Goal: Task Accomplishment & Management: Complete application form

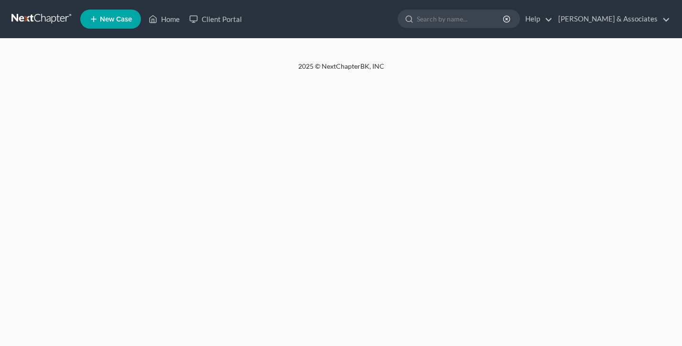
select select "4"
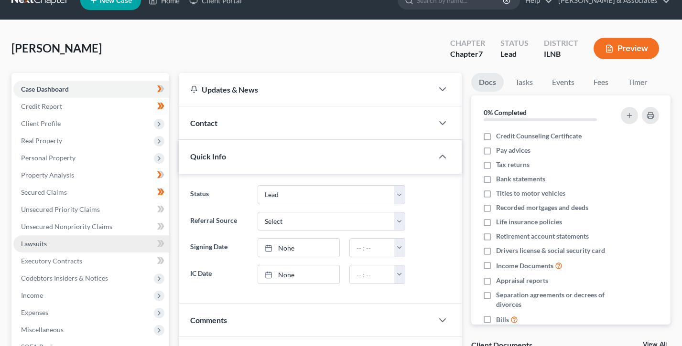
scroll to position [123, 0]
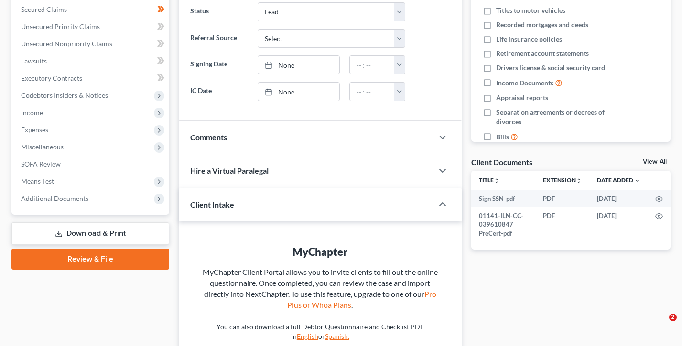
click at [97, 254] on link "Review & File" at bounding box center [90, 259] width 158 height 21
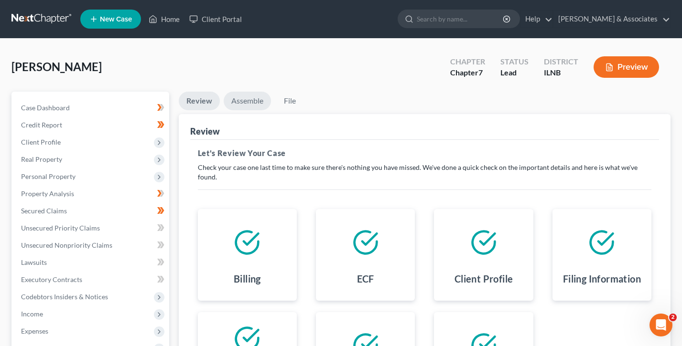
click at [257, 95] on link "Assemble" at bounding box center [247, 101] width 47 height 19
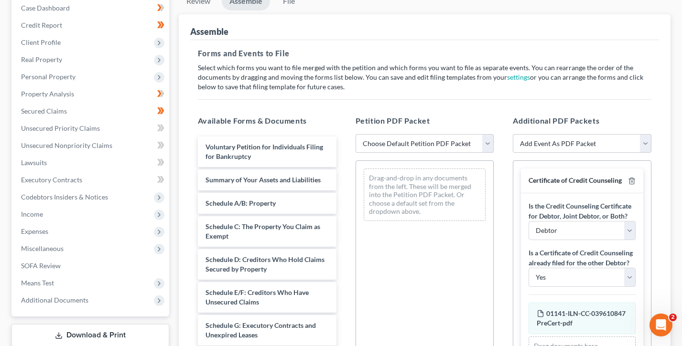
scroll to position [110, 0]
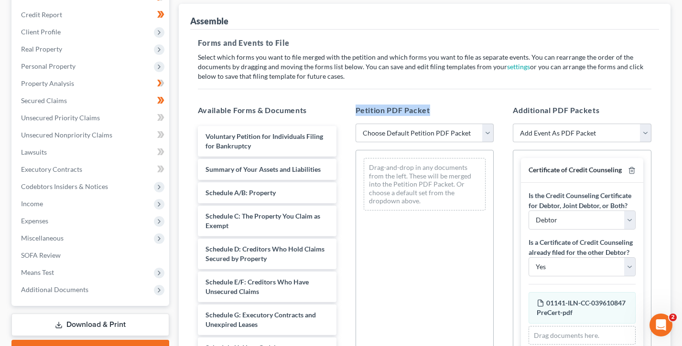
drag, startPoint x: 447, startPoint y: 106, endPoint x: 354, endPoint y: 107, distance: 92.7
click at [354, 107] on div "Petition PDF Packet Choose Default Petition PDF Packet Emergency Filing (Volunt…" at bounding box center [425, 259] width 158 height 324
click at [426, 129] on select "Choose Default Petition PDF Packet Emergency Filing (Voluntary Petition and Cre…" at bounding box center [424, 133] width 139 height 19
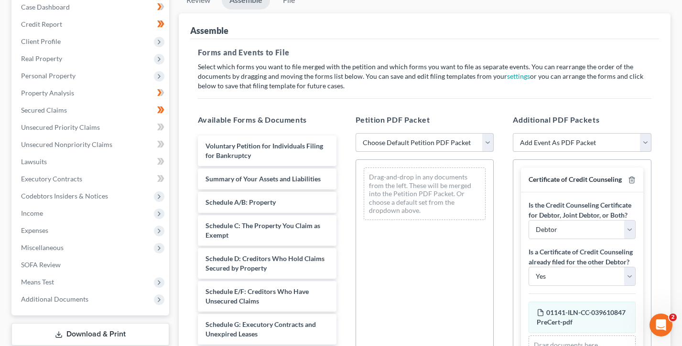
scroll to position [80, 0]
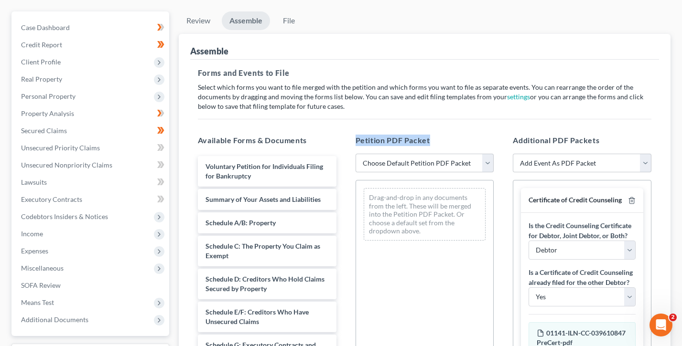
drag, startPoint x: 445, startPoint y: 139, endPoint x: 352, endPoint y: 139, distance: 93.2
click at [352, 139] on div "Petition PDF Packet Choose Default Petition PDF Packet Emergency Filing (Volunt…" at bounding box center [425, 289] width 158 height 324
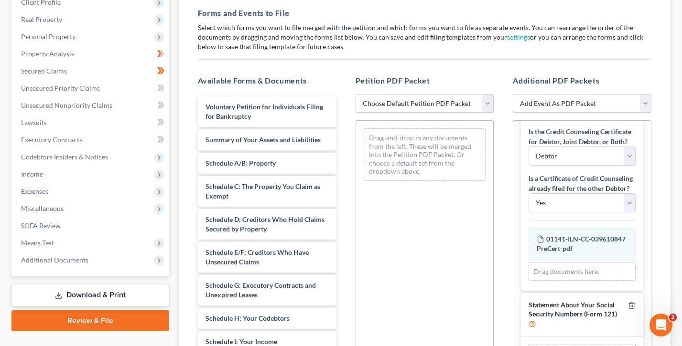
scroll to position [220, 0]
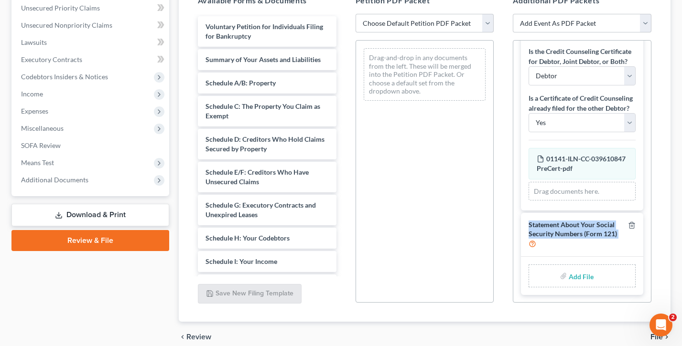
drag, startPoint x: 626, startPoint y: 236, endPoint x: 513, endPoint y: 223, distance: 114.0
click at [513, 223] on div "Certificate of Credit Counseling Is the Credit Counseling Certificate for Debto…" at bounding box center [582, 154] width 138 height 297
click at [506, 225] on div "Additional PDF Packets Add Event As PDF Packet Certificate of Credit Counseling…" at bounding box center [582, 149] width 158 height 324
drag, startPoint x: 622, startPoint y: 236, endPoint x: 516, endPoint y: 226, distance: 106.5
click at [516, 226] on div "Certificate of Credit Counseling Is the Credit Counseling Certificate for Debto…" at bounding box center [582, 154] width 138 height 297
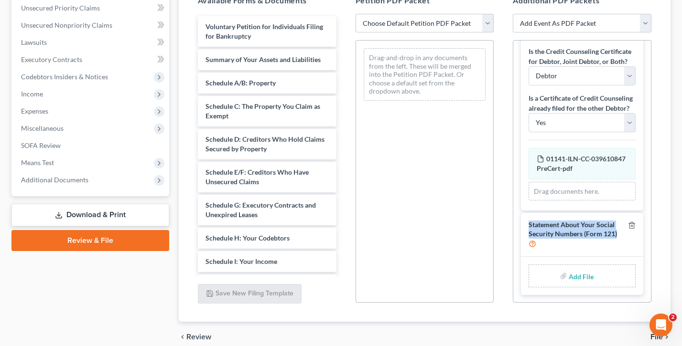
click at [510, 227] on div "Additional PDF Packets Add Event As PDF Packet Certificate of Credit Counseling…" at bounding box center [582, 149] width 158 height 324
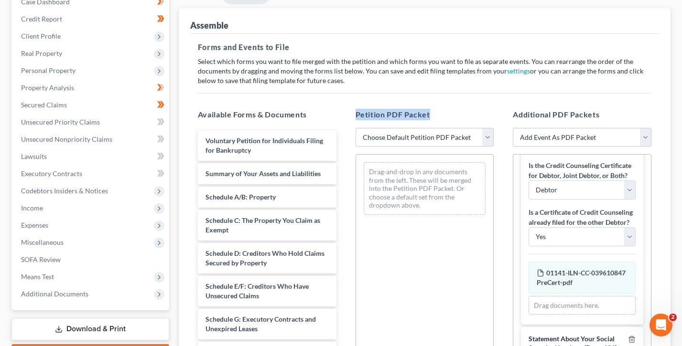
drag, startPoint x: 424, startPoint y: 116, endPoint x: 351, endPoint y: 113, distance: 73.1
click at [351, 113] on div "Petition PDF Packet Choose Default Petition PDF Packet Emergency Filing (Volunt…" at bounding box center [425, 263] width 158 height 324
drag, startPoint x: 448, startPoint y: 114, endPoint x: 348, endPoint y: 113, distance: 99.4
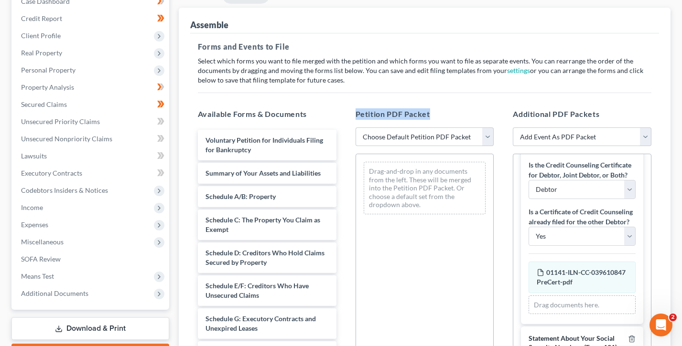
click at [348, 113] on div "Petition PDF Packet Choose Default Petition PDF Packet Emergency Filing (Volunt…" at bounding box center [425, 263] width 158 height 324
click at [411, 138] on select "Choose Default Petition PDF Packet Emergency Filing (Voluntary Petition and Cre…" at bounding box center [424, 137] width 139 height 19
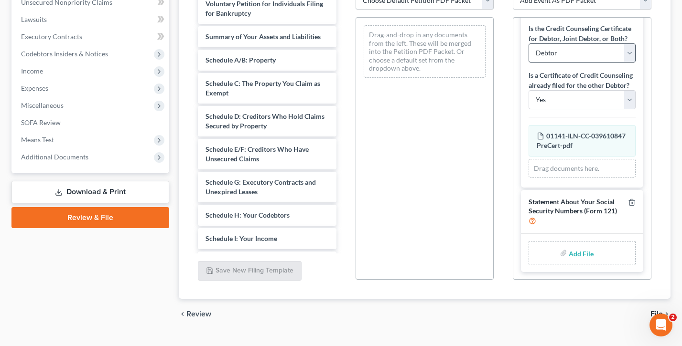
scroll to position [262, 0]
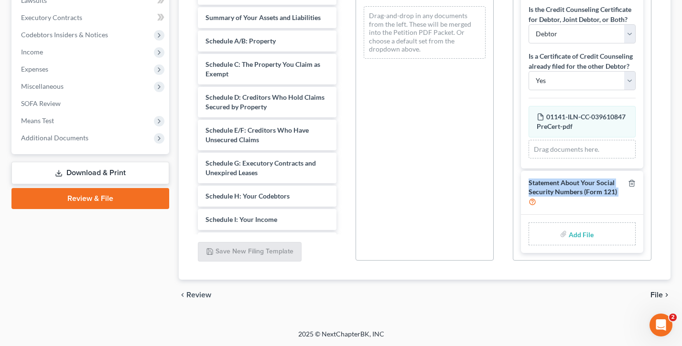
drag, startPoint x: 630, startPoint y: 191, endPoint x: 529, endPoint y: 183, distance: 101.6
click at [529, 183] on div "Statement About Your Social Security Numbers (Form 121)" at bounding box center [582, 193] width 122 height 44
click at [529, 183] on span "Statement About Your Social Security Numbers (Form 121)" at bounding box center [572, 187] width 88 height 17
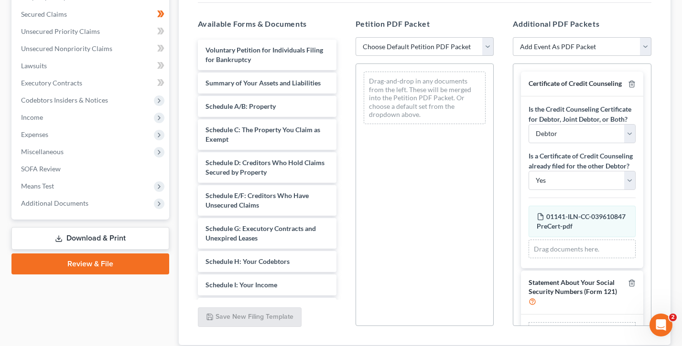
scroll to position [34, 0]
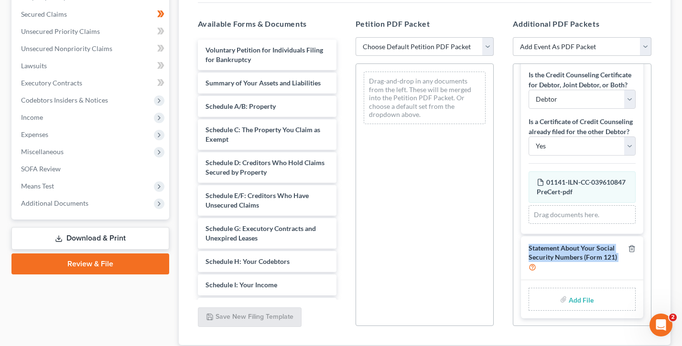
drag, startPoint x: 630, startPoint y: 258, endPoint x: 526, endPoint y: 247, distance: 104.8
click at [526, 247] on div "Statement About Your Social Security Numbers (Form 121)" at bounding box center [582, 259] width 122 height 44
click at [510, 245] on div "Additional PDF Packets Add Event As PDF Packet Certificate of Credit Counseling…" at bounding box center [582, 173] width 158 height 324
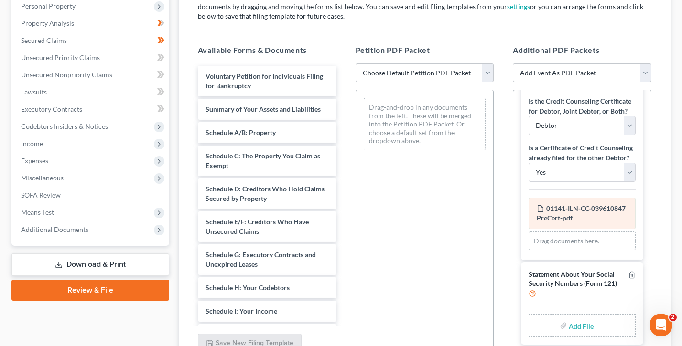
scroll to position [262, 0]
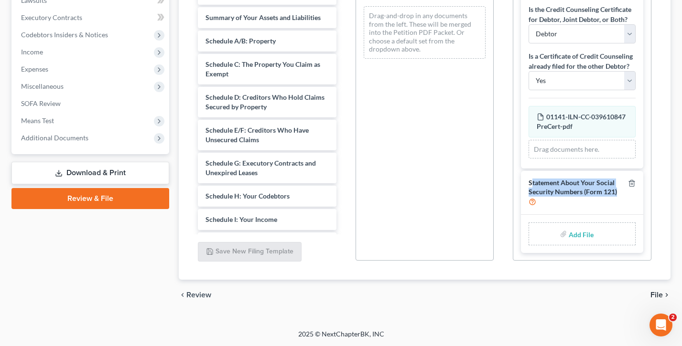
drag, startPoint x: 613, startPoint y: 193, endPoint x: 531, endPoint y: 186, distance: 82.9
click at [531, 186] on div "Statement About Your Social Security Numbers (Form 121)" at bounding box center [576, 193] width 96 height 28
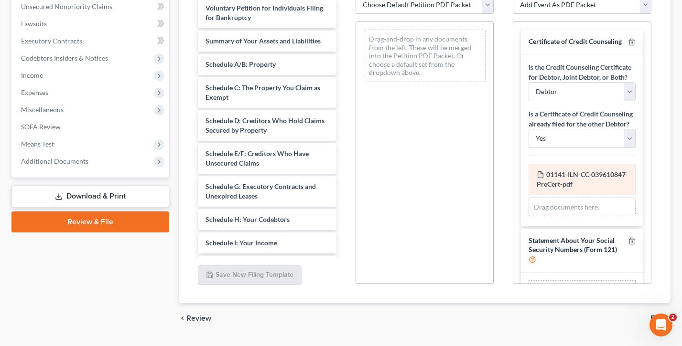
scroll to position [34, 0]
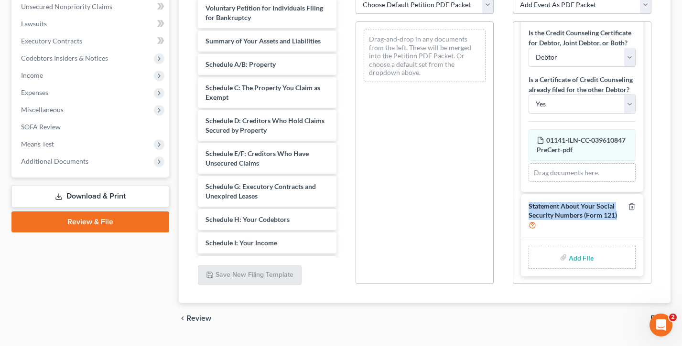
drag, startPoint x: 621, startPoint y: 216, endPoint x: 537, endPoint y: 199, distance: 85.8
click at [537, 199] on div "Statement About Your Social Security Numbers (Form 121)" at bounding box center [582, 216] width 122 height 44
click at [86, 193] on link "Download & Print" at bounding box center [90, 196] width 158 height 22
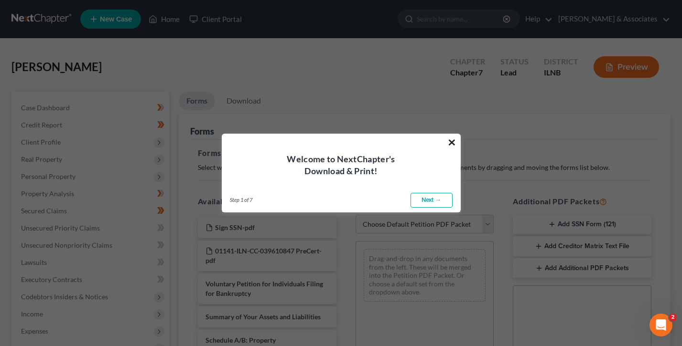
click at [447, 142] on button "×" at bounding box center [451, 142] width 9 height 15
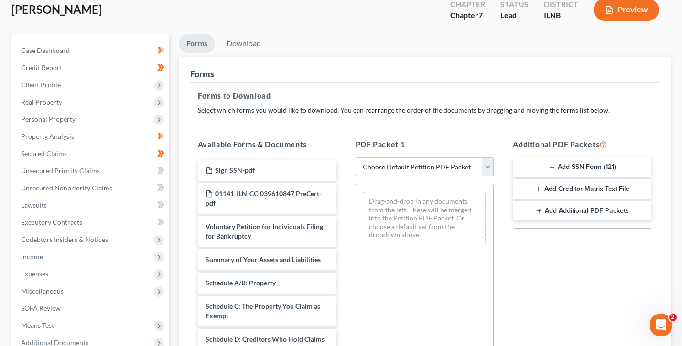
scroll to position [140, 0]
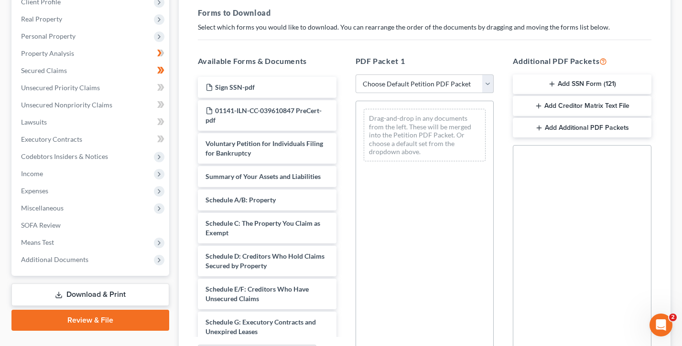
click at [92, 316] on link "Review & File" at bounding box center [90, 320] width 158 height 21
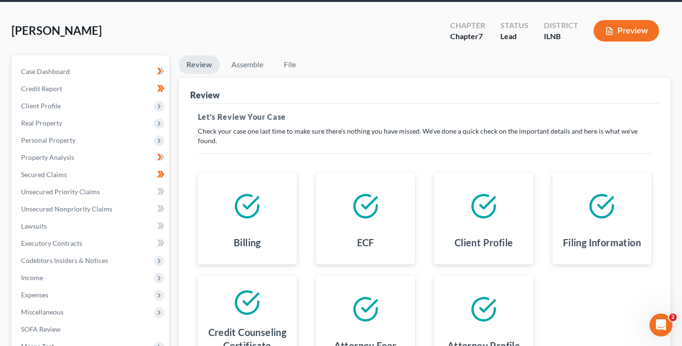
scroll to position [67, 0]
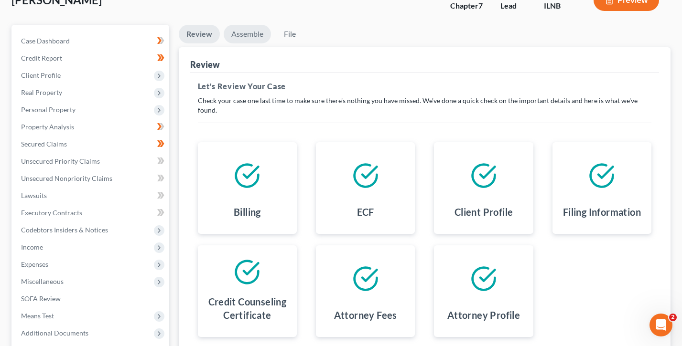
click at [246, 35] on link "Assemble" at bounding box center [247, 34] width 47 height 19
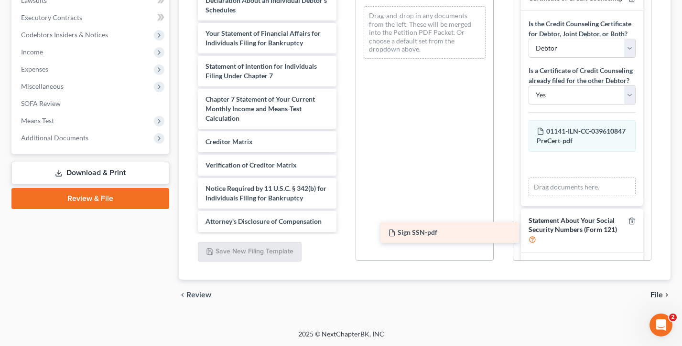
scroll to position [266, 0]
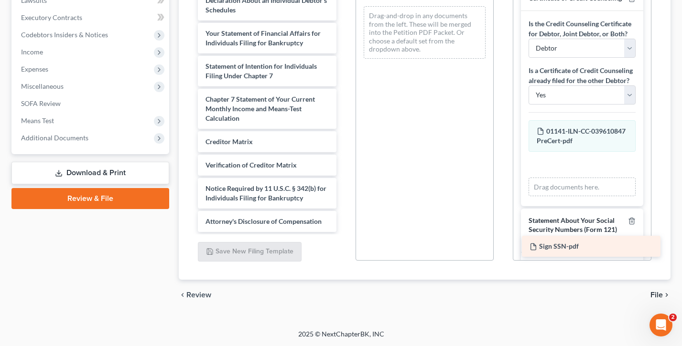
drag, startPoint x: 259, startPoint y: 217, endPoint x: 582, endPoint y: 244, distance: 324.1
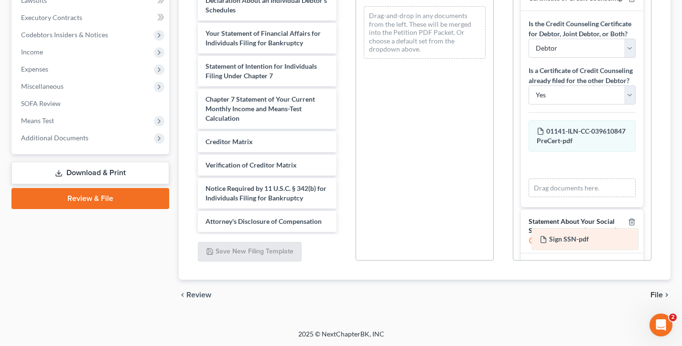
drag, startPoint x: 571, startPoint y: 169, endPoint x: 573, endPoint y: 244, distance: 75.5
click at [573, 198] on div "Sign SSN-pdf Amended Sign SSN-pdf 01141-ILN-CC-039610847 PreCert-pdf Amended 01…" at bounding box center [581, 158] width 107 height 77
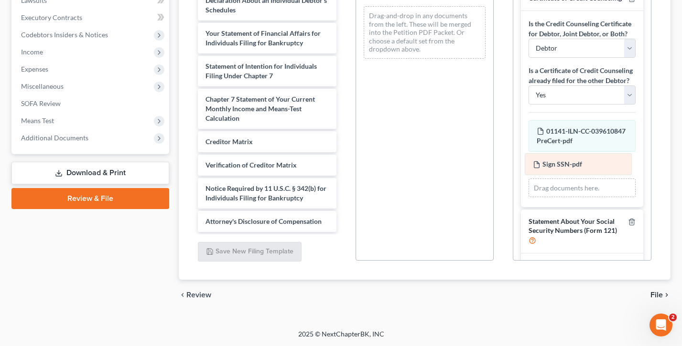
scroll to position [290, 0]
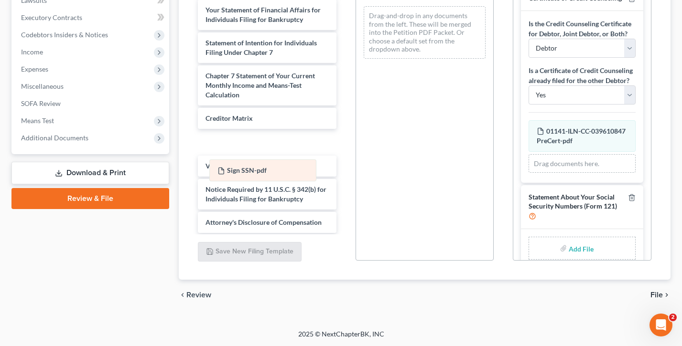
drag, startPoint x: 567, startPoint y: 158, endPoint x: 248, endPoint y: 164, distance: 319.2
click at [528, 164] on div "Sign SSN-pdf Amended Sign SSN-pdf 01141-ILN-CC-039610847 PreCert-pdf Amended 01…" at bounding box center [581, 146] width 107 height 53
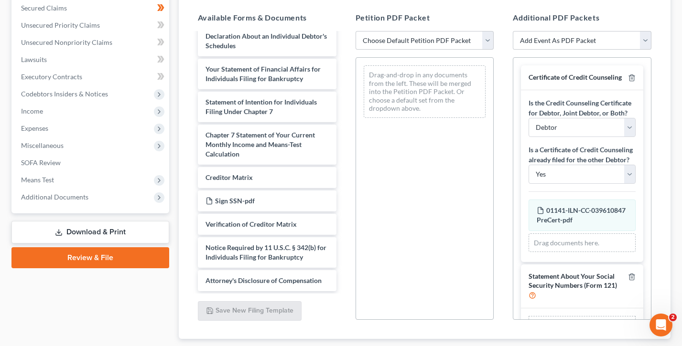
scroll to position [178, 0]
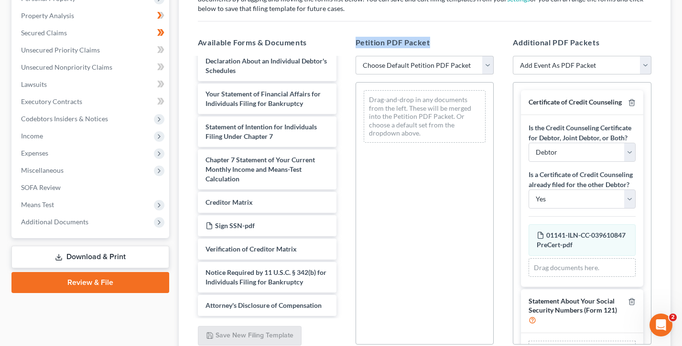
drag, startPoint x: 436, startPoint y: 45, endPoint x: 352, endPoint y: 43, distance: 84.1
click at [352, 43] on div "Petition PDF Packet Choose Default Petition PDF Packet Emergency Filing (Volunt…" at bounding box center [425, 191] width 158 height 324
click at [410, 64] on select "Choose Default Petition PDF Packet Emergency Filing (Voluntary Petition and Cre…" at bounding box center [424, 65] width 139 height 19
select select "1"
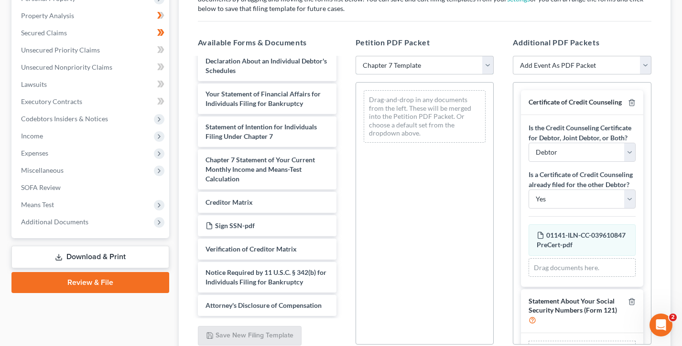
click at [355, 56] on select "Choose Default Petition PDF Packet Emergency Filing (Voluntary Petition and Cre…" at bounding box center [424, 65] width 139 height 19
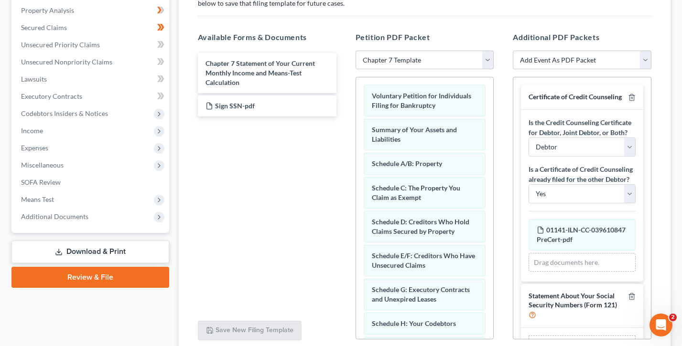
scroll to position [185, 0]
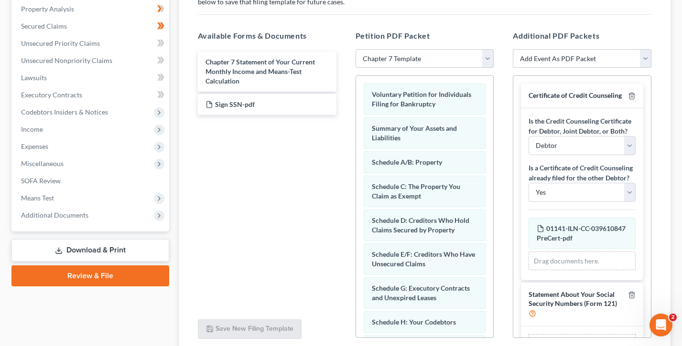
click at [336, 171] on div "Chapter 7 Statement of Your Current Monthly Income and Means-Test Calculation S…" at bounding box center [267, 180] width 154 height 263
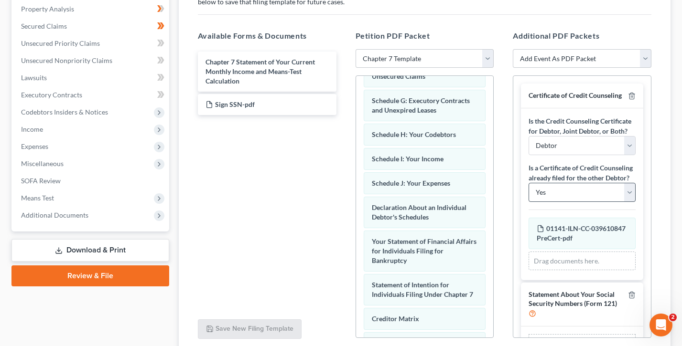
scroll to position [34, 0]
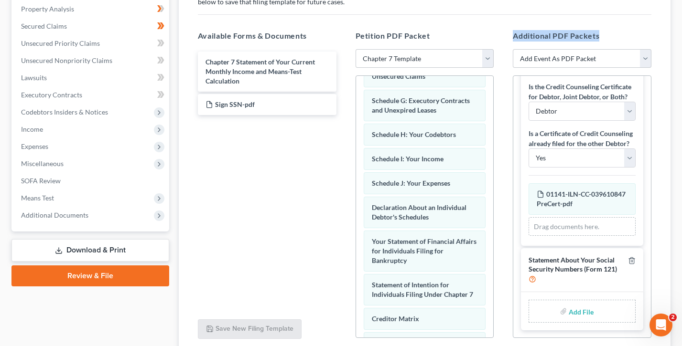
drag, startPoint x: 579, startPoint y: 34, endPoint x: 506, endPoint y: 34, distance: 73.6
click at [506, 34] on div "Additional PDF Packets Add Event As PDF Packet Certificate of Credit Counseling…" at bounding box center [582, 184] width 158 height 324
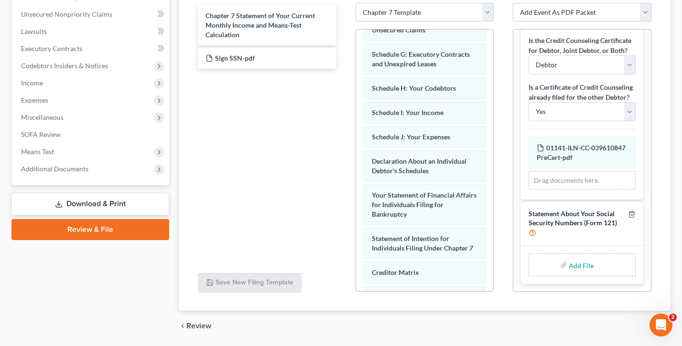
scroll to position [262, 0]
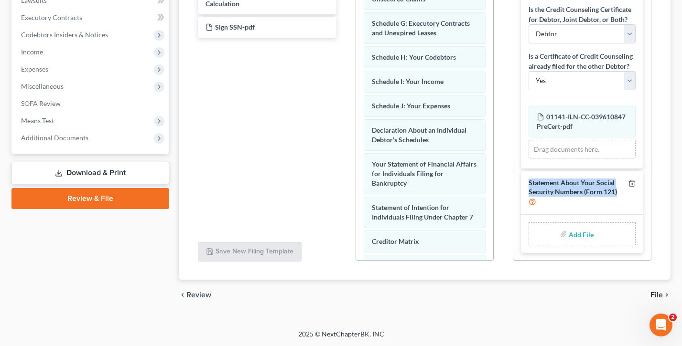
drag, startPoint x: 606, startPoint y: 191, endPoint x: 515, endPoint y: 182, distance: 91.2
click at [515, 182] on div "Certificate of Credit Counseling Is the Credit Counseling Certificate for Debto…" at bounding box center [582, 112] width 138 height 297
click at [593, 189] on span "Statement About Your Social Security Numbers (Form 121)" at bounding box center [572, 187] width 88 height 17
drag, startPoint x: 574, startPoint y: 188, endPoint x: 521, endPoint y: 184, distance: 53.2
click at [521, 184] on div "Statement About Your Social Security Numbers (Form 121)" at bounding box center [582, 193] width 122 height 44
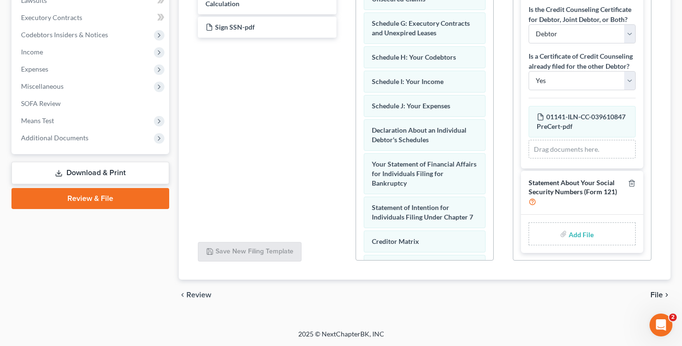
click at [521, 184] on div "Statement About Your Social Security Numbers (Form 121)" at bounding box center [582, 193] width 122 height 44
drag, startPoint x: 527, startPoint y: 181, endPoint x: 632, endPoint y: 191, distance: 104.6
click at [632, 191] on div "Statement About Your Social Security Numbers (Form 121)" at bounding box center [582, 193] width 122 height 44
click at [632, 191] on div at bounding box center [629, 193] width 11 height 28
drag, startPoint x: 615, startPoint y: 192, endPoint x: 525, endPoint y: 182, distance: 90.3
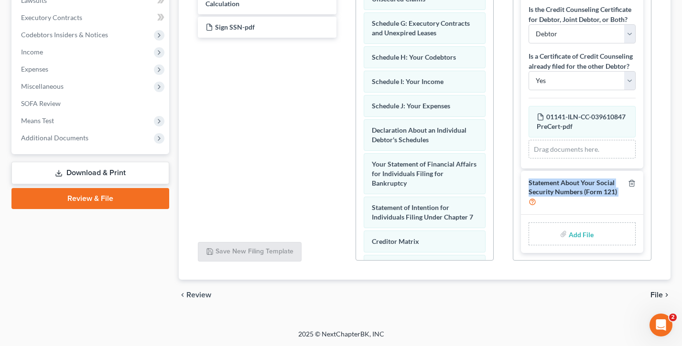
click at [525, 182] on div "Statement About Your Social Security Numbers (Form 121)" at bounding box center [582, 193] width 122 height 44
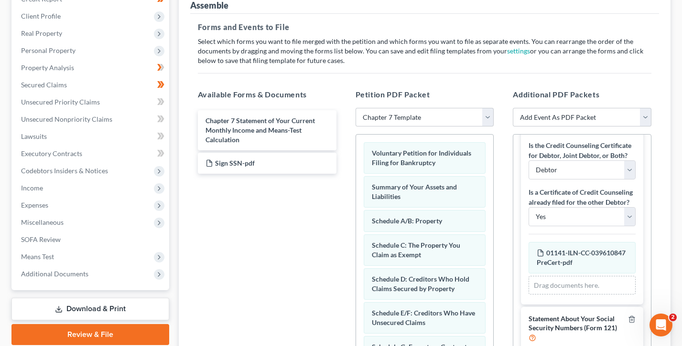
scroll to position [144, 0]
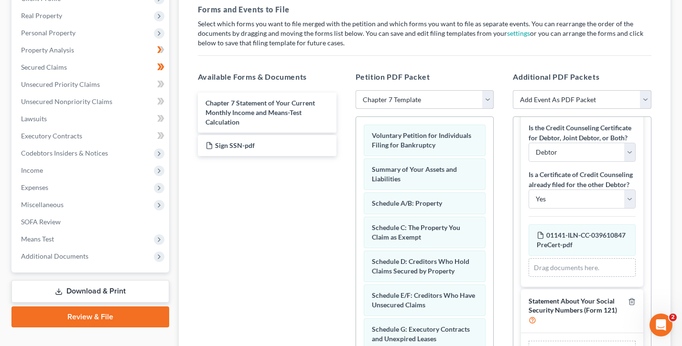
click at [450, 101] on select "Choose Default Petition PDF Packet Emergency Filing (Voluntary Petition and Cre…" at bounding box center [424, 99] width 139 height 19
click at [355, 90] on select "Choose Default Petition PDF Packet Emergency Filing (Voluntary Petition and Cre…" at bounding box center [424, 99] width 139 height 19
drag, startPoint x: 320, startPoint y: 75, endPoint x: 187, endPoint y: 76, distance: 133.3
click at [187, 76] on div "Assemble Forms and Events to File Select which forms you want to file merged wi…" at bounding box center [425, 184] width 492 height 429
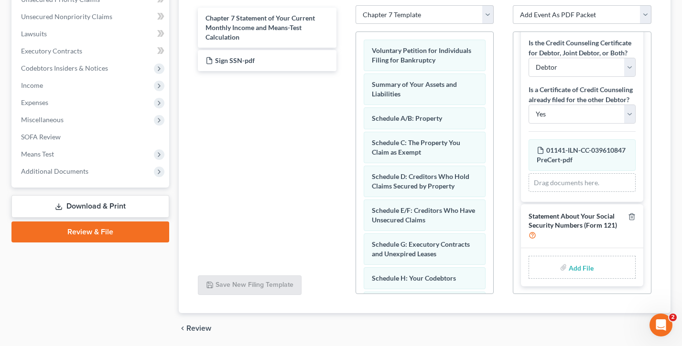
scroll to position [262, 0]
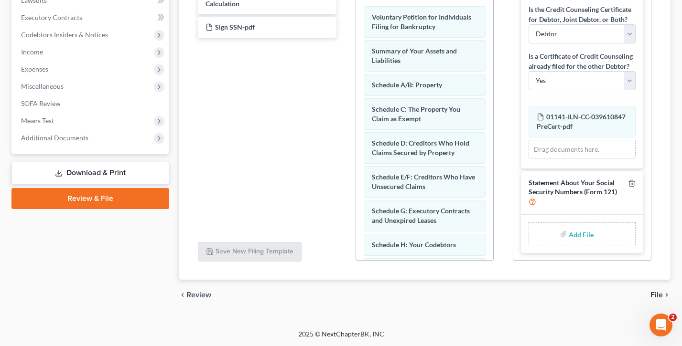
click at [579, 236] on input "file" at bounding box center [580, 234] width 23 height 17
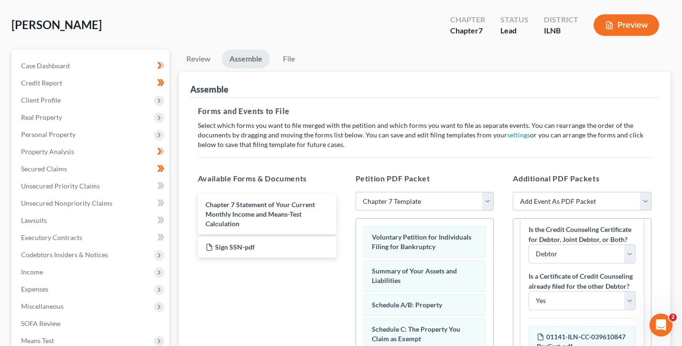
scroll to position [10, 0]
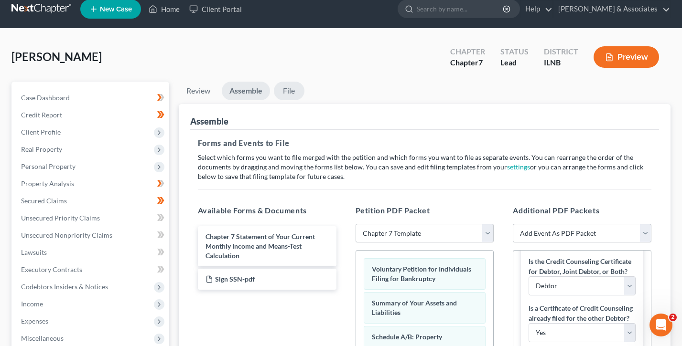
click at [289, 89] on link "File" at bounding box center [289, 91] width 31 height 19
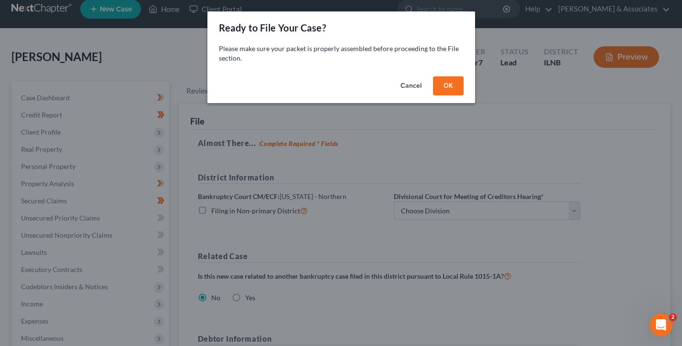
click at [443, 90] on button "OK" at bounding box center [448, 85] width 31 height 19
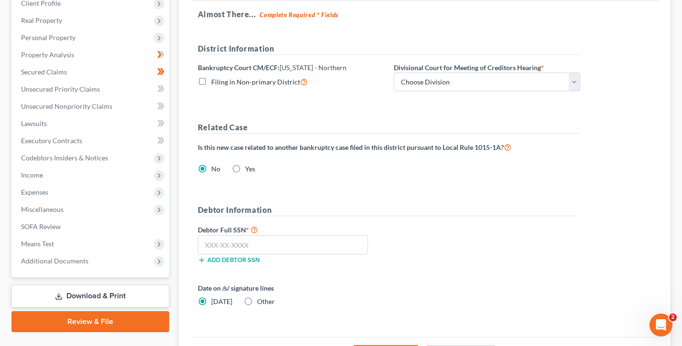
scroll to position [65, 0]
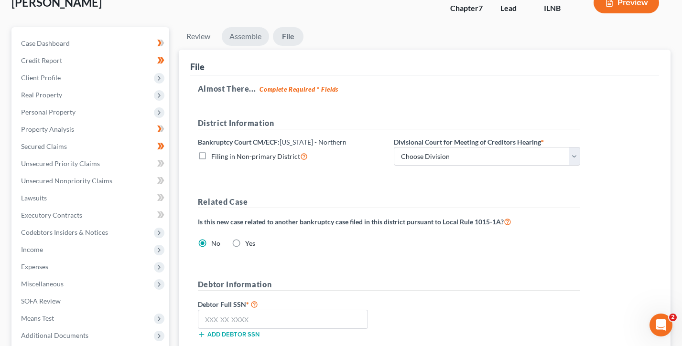
click at [250, 39] on link "Assemble" at bounding box center [245, 36] width 47 height 19
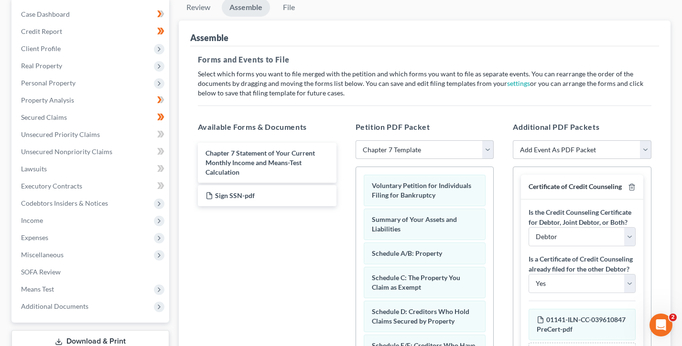
scroll to position [93, 0]
drag, startPoint x: 452, startPoint y: 131, endPoint x: 353, endPoint y: 124, distance: 99.1
click at [353, 124] on div "Petition PDF Packet Choose Default Petition PDF Packet Emergency Filing (Volunt…" at bounding box center [425, 277] width 158 height 324
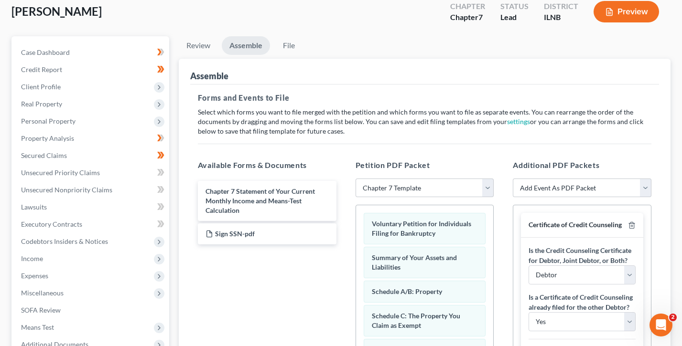
scroll to position [53, 0]
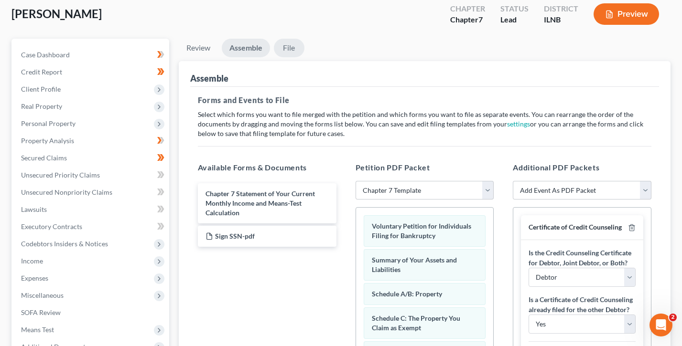
click at [293, 49] on link "File" at bounding box center [289, 48] width 31 height 19
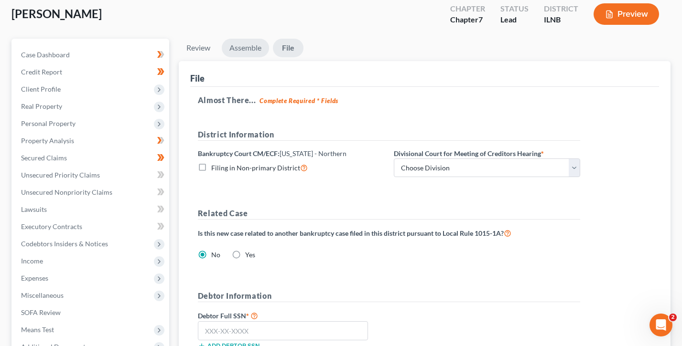
click at [256, 46] on link "Assemble" at bounding box center [245, 48] width 47 height 19
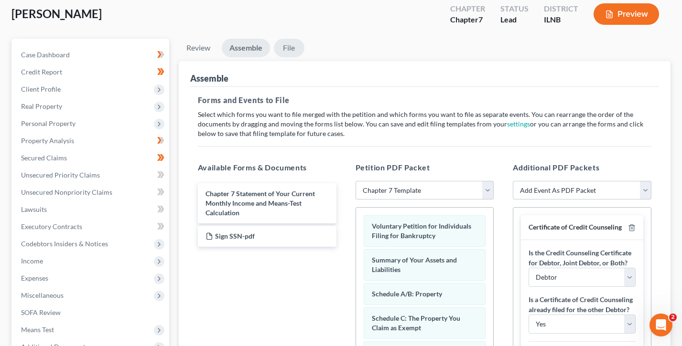
click at [287, 50] on link "File" at bounding box center [289, 48] width 31 height 19
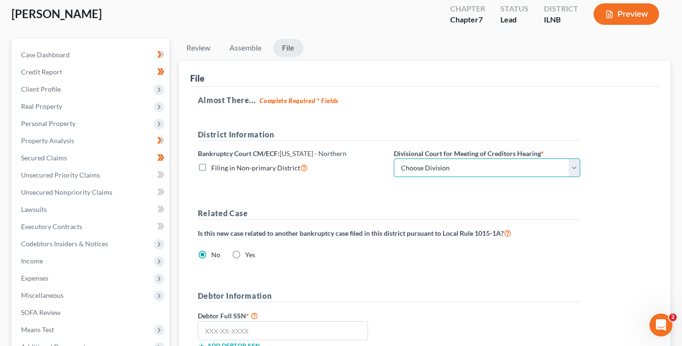
click at [455, 171] on select "Choose Division Chicago Rockford" at bounding box center [487, 168] width 186 height 19
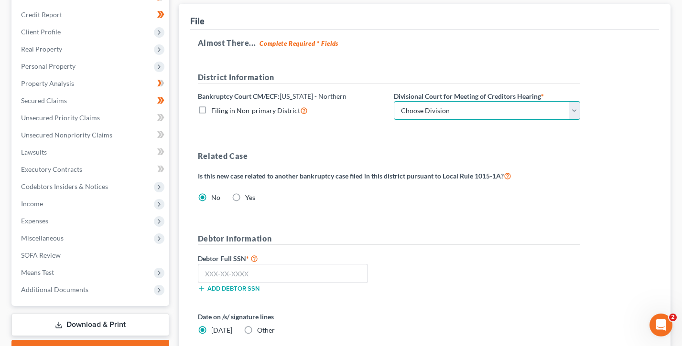
scroll to position [196, 0]
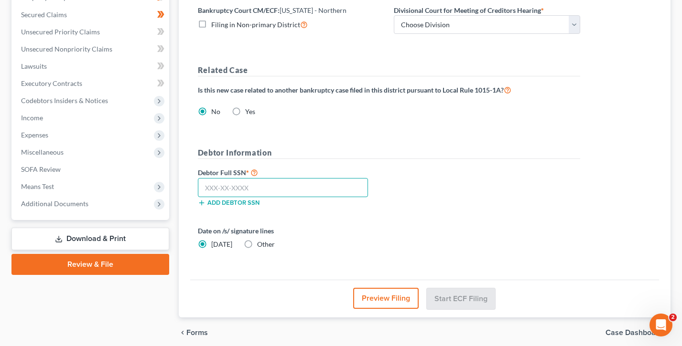
click at [231, 187] on input "text" at bounding box center [283, 187] width 170 height 19
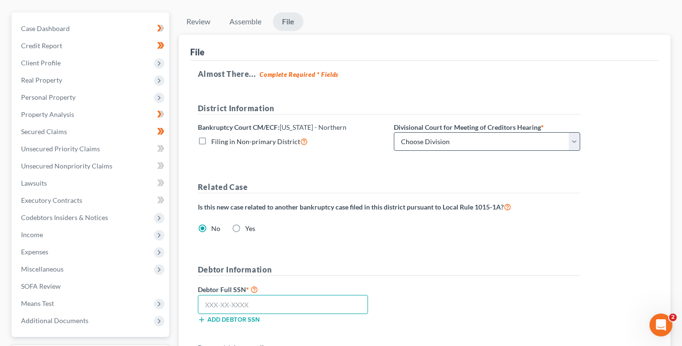
scroll to position [0, 0]
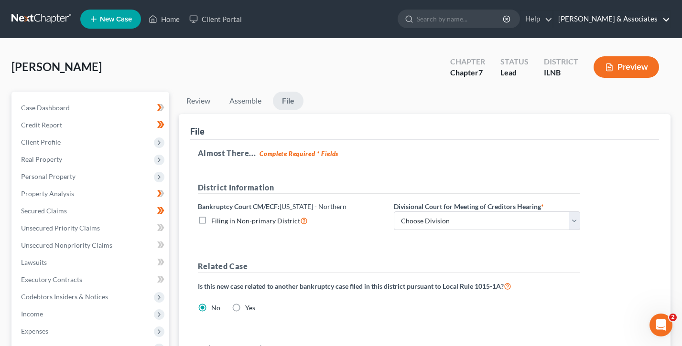
click at [600, 20] on link "Kenny Olatunji & Associates" at bounding box center [611, 19] width 117 height 17
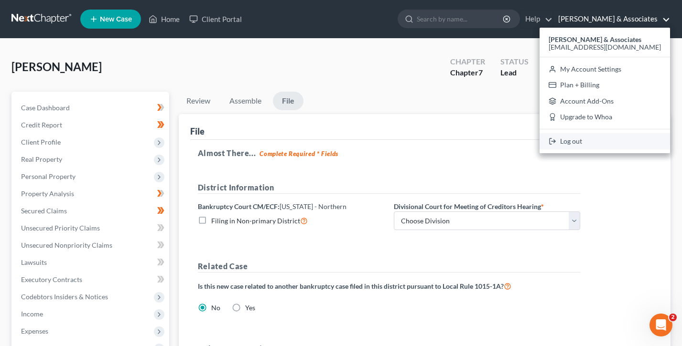
click at [600, 141] on link "Log out" at bounding box center [604, 141] width 130 height 16
